Goal: Task Accomplishment & Management: Use online tool/utility

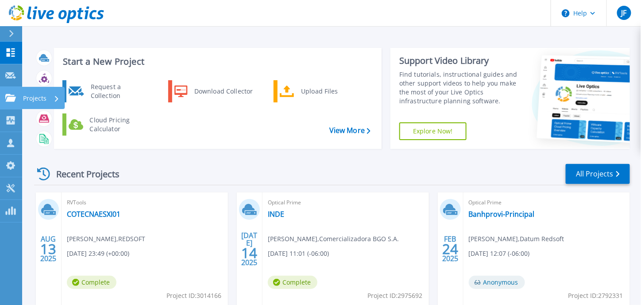
click at [6, 99] on icon at bounding box center [10, 98] width 11 height 8
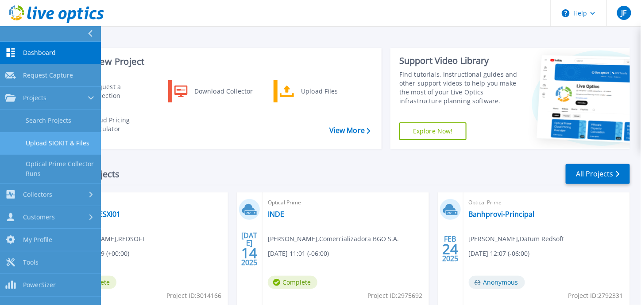
click at [51, 148] on link "Upload SIOKIT & Files" at bounding box center [50, 143] width 101 height 23
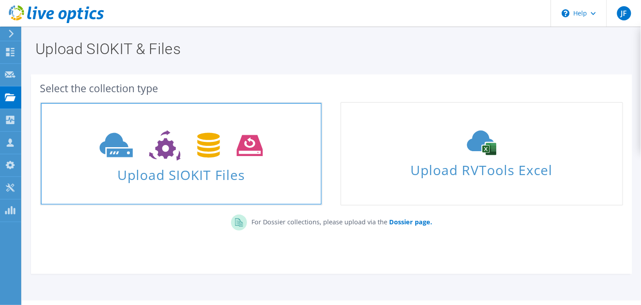
click at [279, 138] on span at bounding box center [181, 144] width 281 height 37
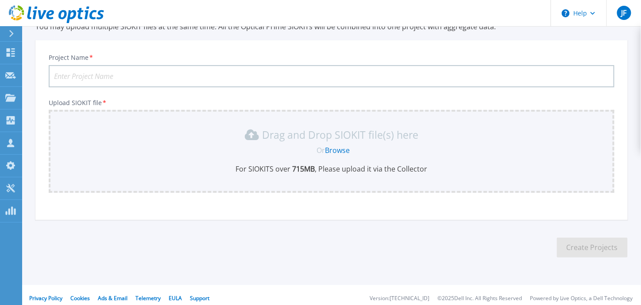
scroll to position [48, 0]
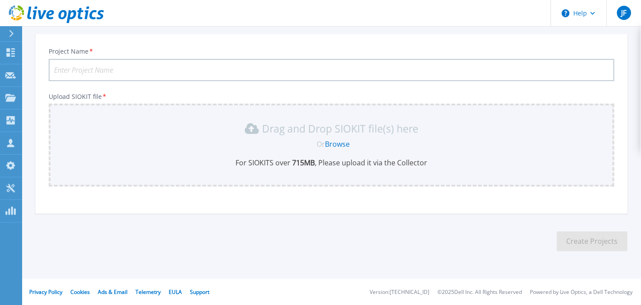
click at [350, 143] on link "Browse" at bounding box center [338, 144] width 25 height 10
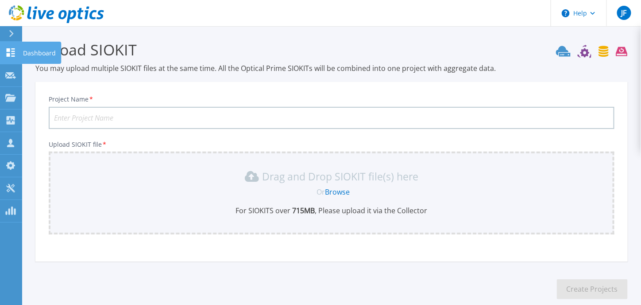
click at [5, 56] on icon at bounding box center [10, 52] width 11 height 8
